Goal: Obtain resource: Download file/media

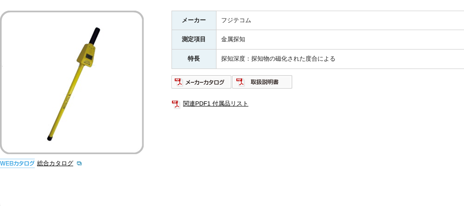
scroll to position [151, 0]
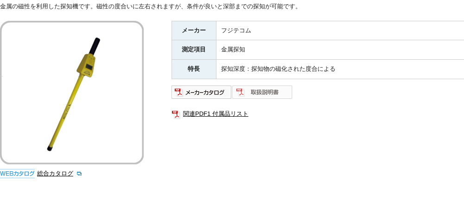
click at [245, 85] on img at bounding box center [262, 92] width 61 height 15
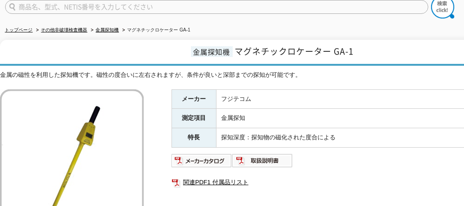
scroll to position [93, 0]
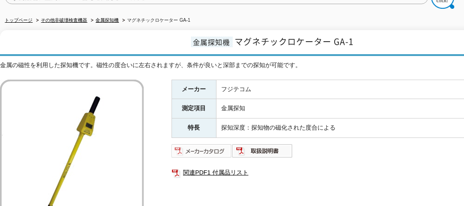
click at [186, 144] on img at bounding box center [201, 151] width 61 height 15
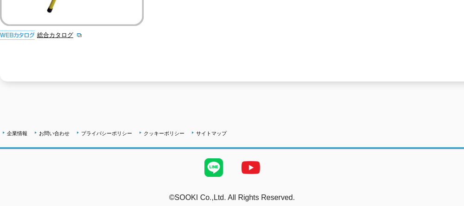
scroll to position [290, 0]
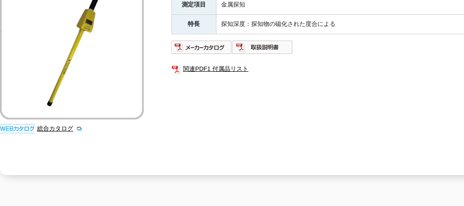
scroll to position [185, 0]
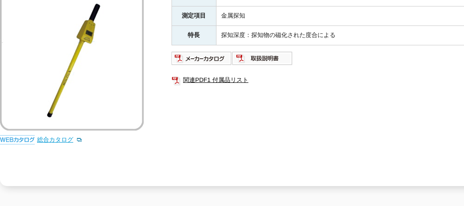
click at [51, 136] on link "総合カタログ" at bounding box center [59, 139] width 45 height 7
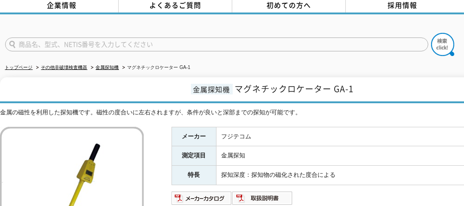
scroll to position [0, 0]
